Goal: Task Accomplishment & Management: Manage account settings

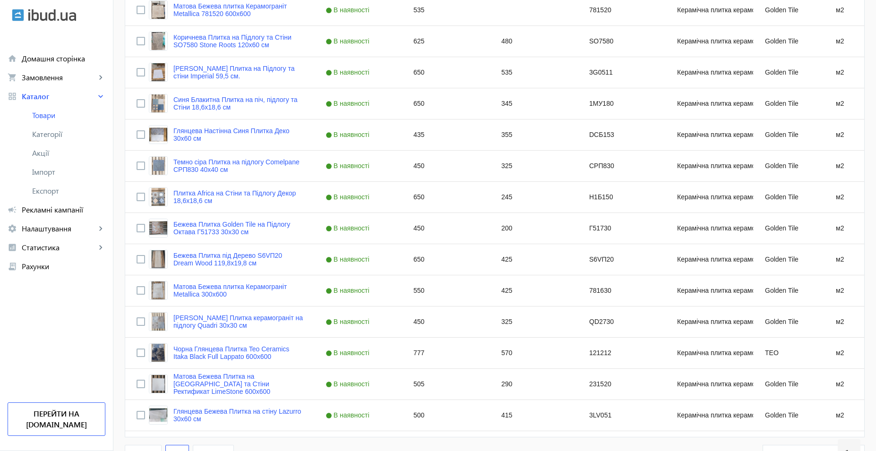
scroll to position [1101, 0]
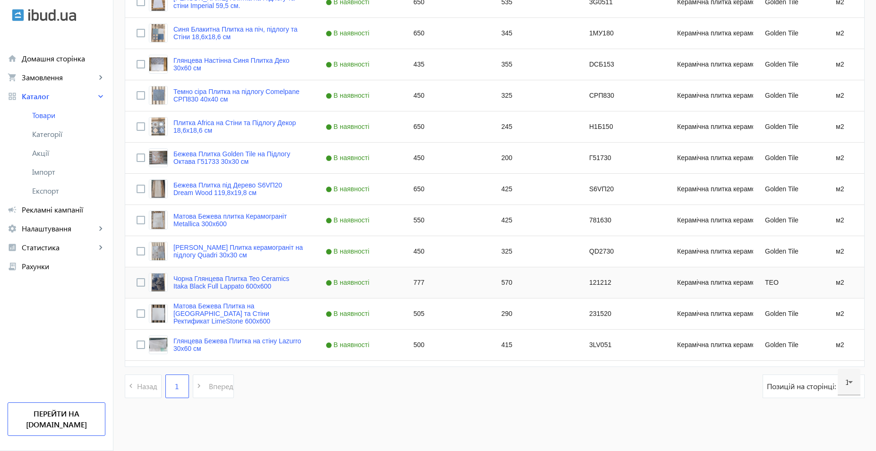
click at [503, 284] on div "570" at bounding box center [534, 282] width 88 height 31
type input "577"
click at [512, 321] on div "290" at bounding box center [534, 314] width 88 height 31
click at [502, 316] on div "290" at bounding box center [534, 314] width 88 height 31
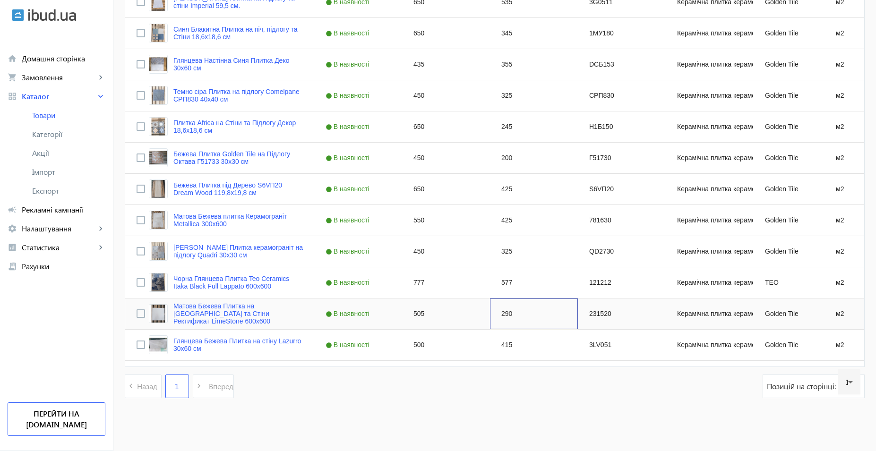
click at [502, 316] on div "290" at bounding box center [534, 314] width 88 height 31
type input "275"
click at [507, 344] on div "415" at bounding box center [534, 345] width 88 height 31
click at [410, 322] on div "505" at bounding box center [446, 314] width 88 height 31
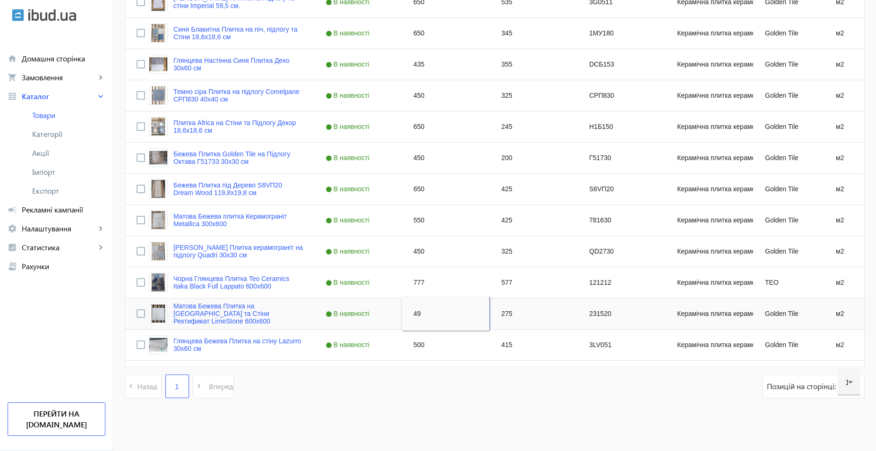
type input "490"
click at [431, 274] on div "777" at bounding box center [446, 282] width 88 height 31
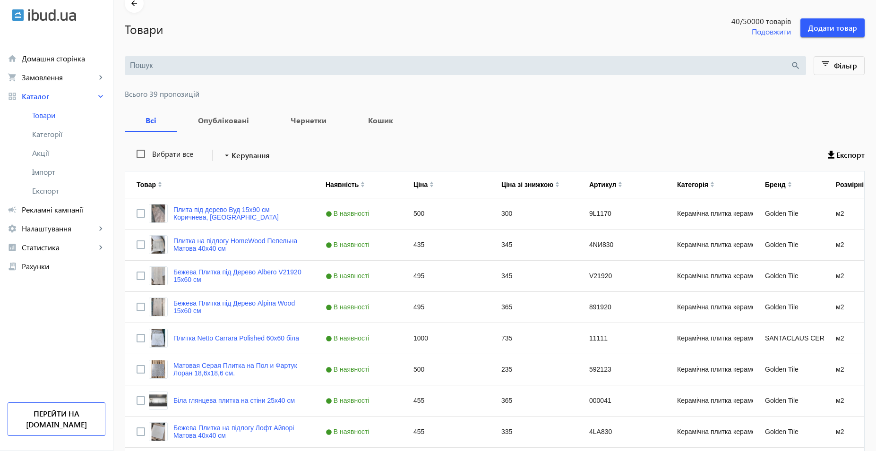
scroll to position [0, 0]
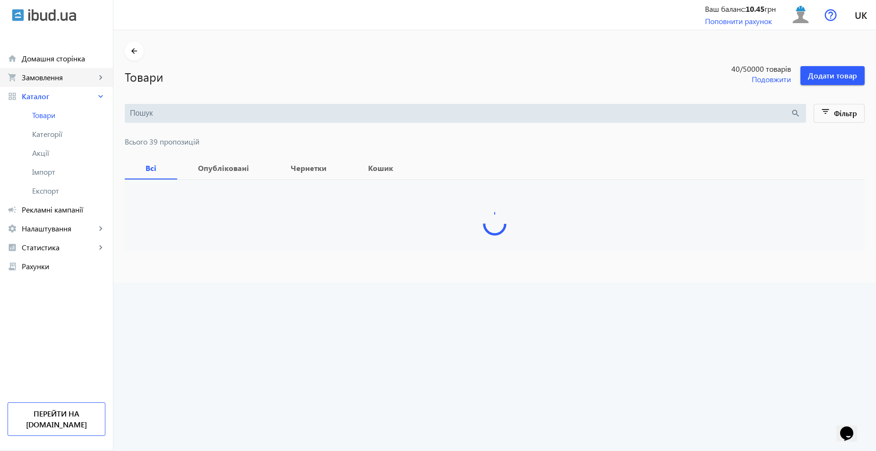
click at [69, 77] on span "Замовлення" at bounding box center [59, 77] width 74 height 9
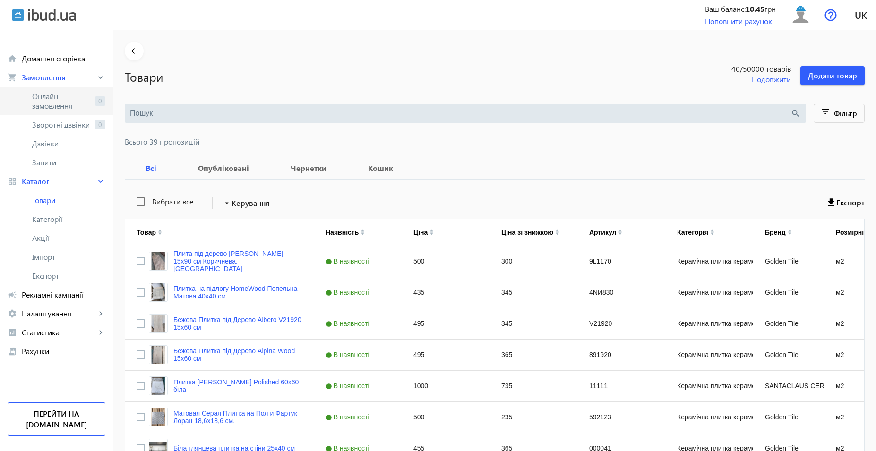
click at [64, 101] on span "Онлайн-замовлення" at bounding box center [61, 101] width 59 height 19
